Goal: Find specific page/section: Find specific page/section

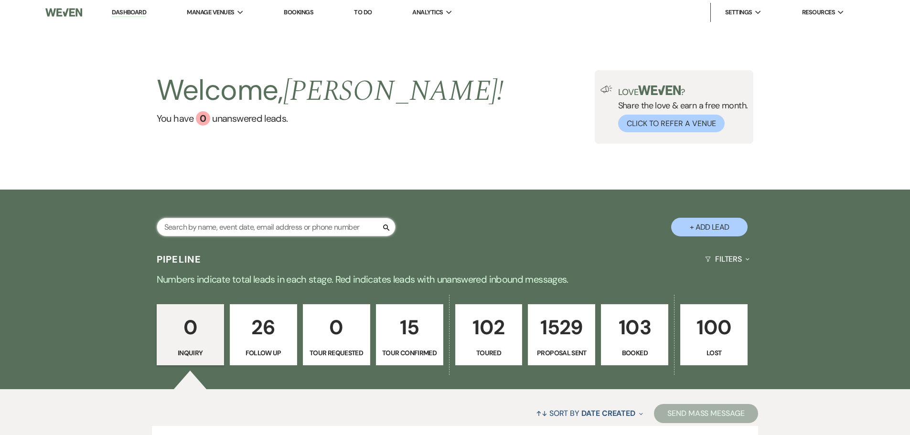
click at [273, 227] on input "text" at bounding box center [276, 227] width 239 height 19
type input "matter"
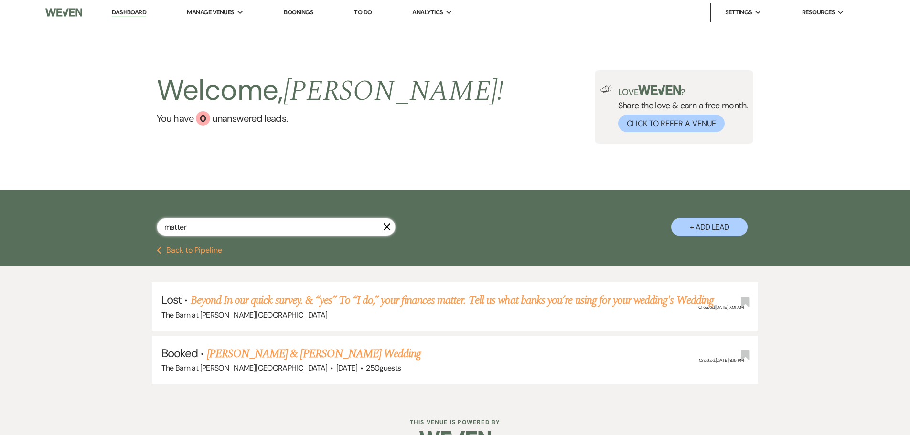
select select "8"
select select "3"
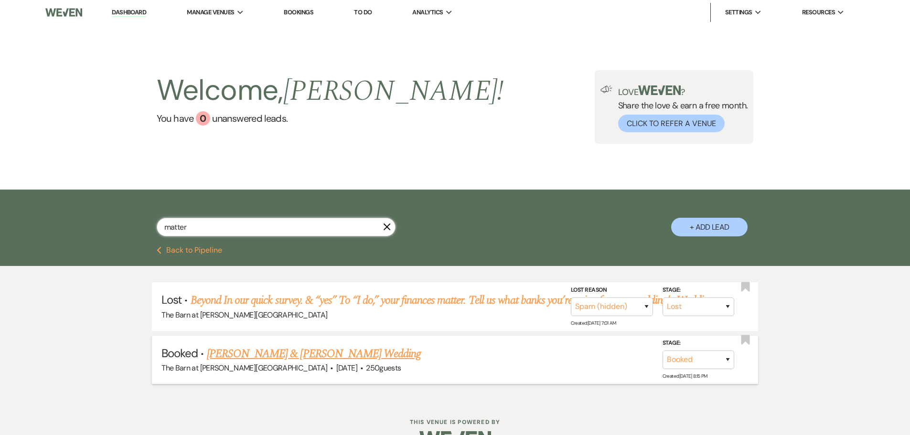
type input "matter"
click at [295, 347] on link "[PERSON_NAME] & [PERSON_NAME] Wedding" at bounding box center [314, 353] width 214 height 17
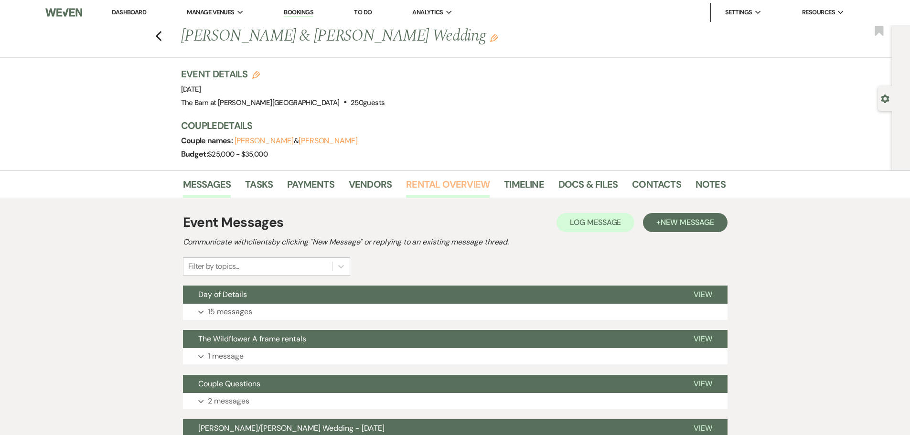
click at [453, 191] on link "Rental Overview" at bounding box center [448, 187] width 84 height 21
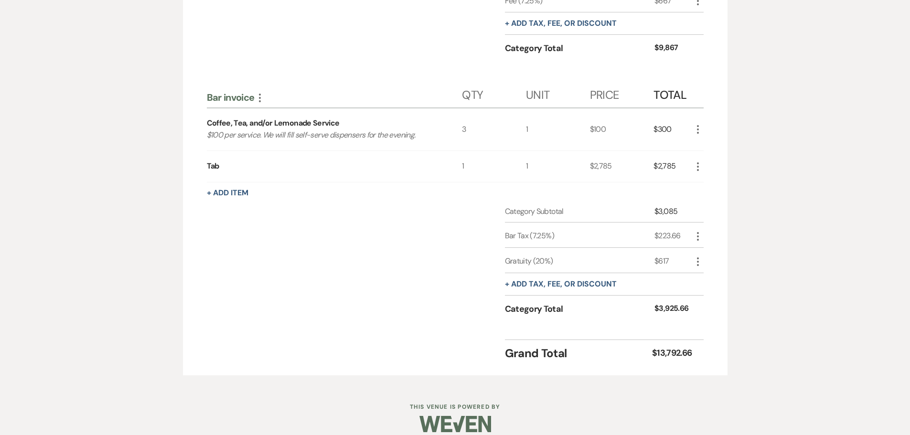
scroll to position [403, 0]
